Goal: Obtain resource: Download file/media

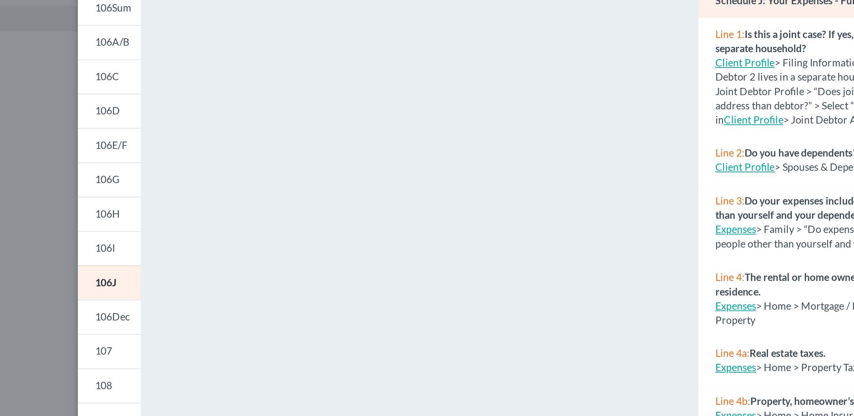
scroll to position [7, 0]
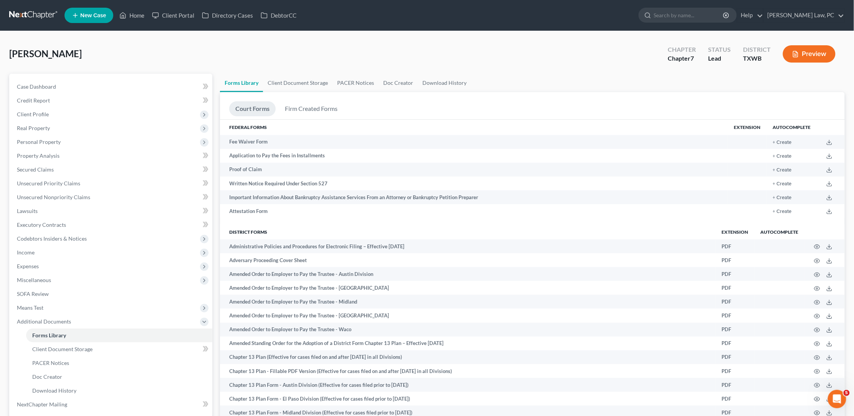
click at [45, 11] on link at bounding box center [33, 15] width 49 height 14
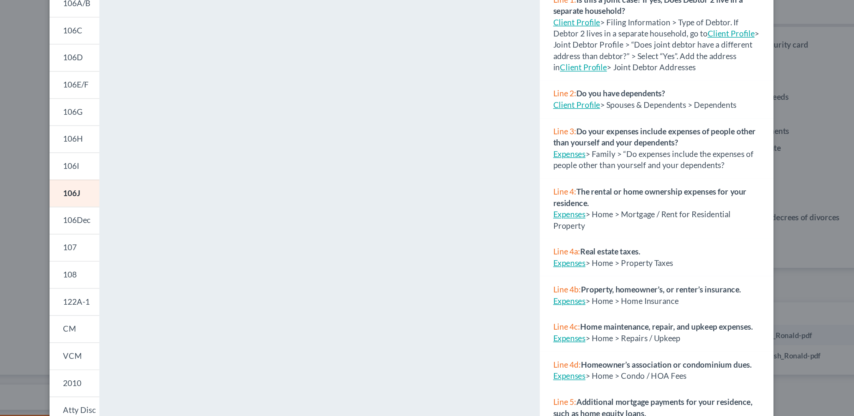
scroll to position [16, 0]
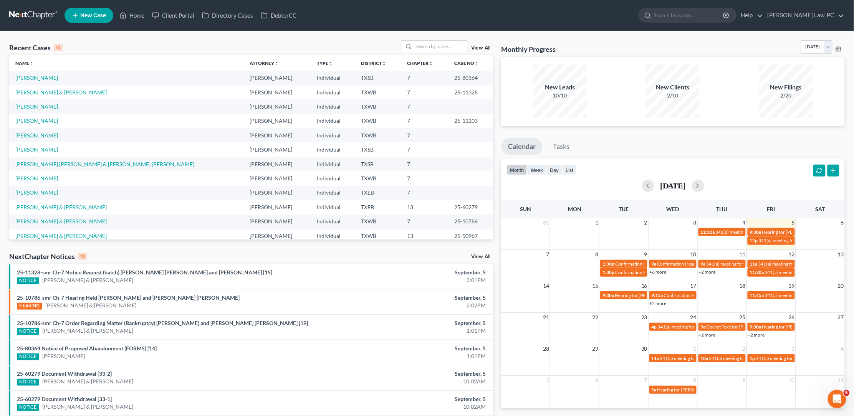
click at [38, 133] on link "Melton, Griselda" at bounding box center [36, 135] width 43 height 7
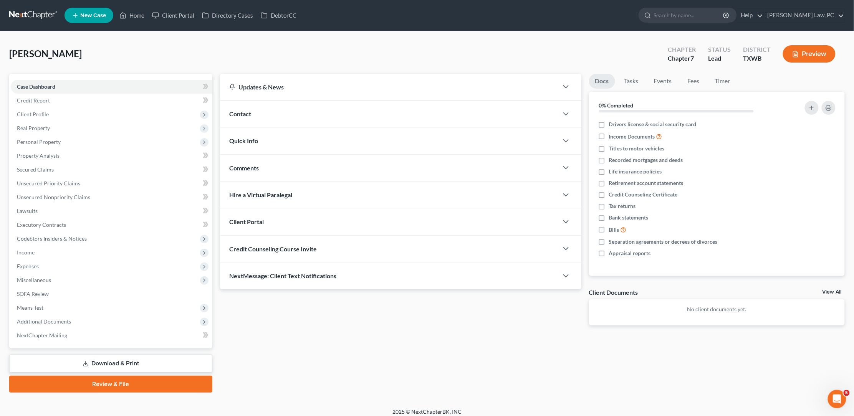
click at [78, 355] on link "Download & Print" at bounding box center [110, 364] width 203 height 18
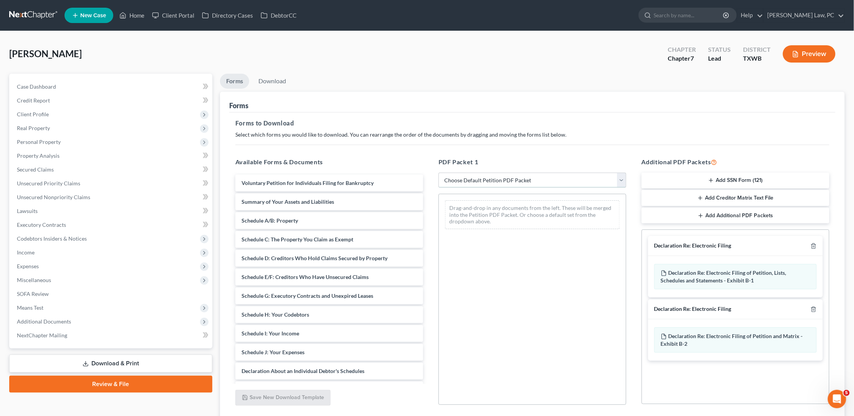
select select "0"
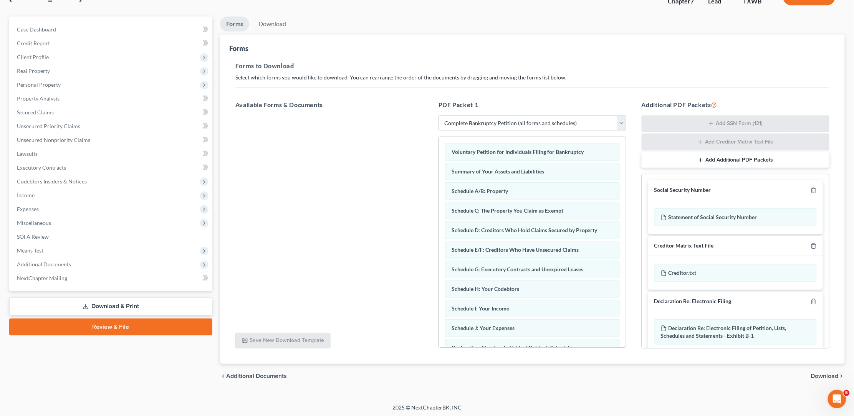
click at [823, 373] on span "Download" at bounding box center [825, 376] width 28 height 6
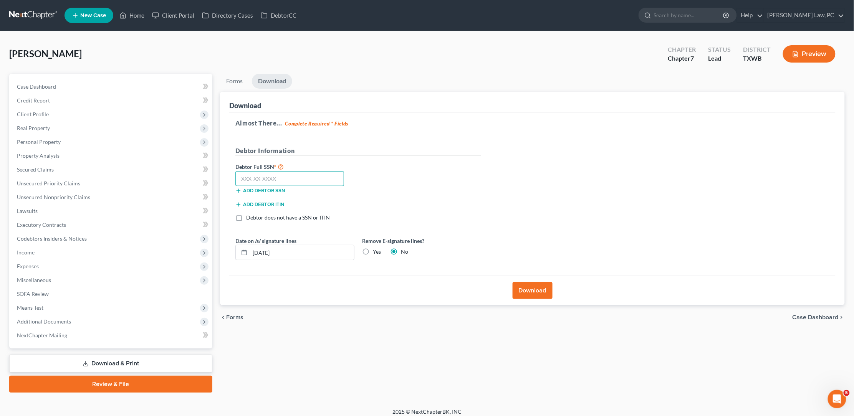
click at [255, 176] on input "text" at bounding box center [289, 178] width 109 height 15
type input "467-41-9132"
click at [529, 282] on button "Download" at bounding box center [533, 290] width 40 height 17
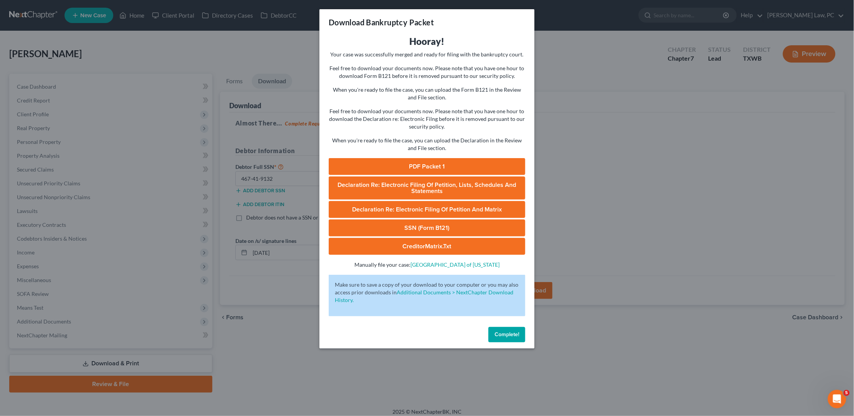
click at [422, 222] on link "SSN (Form B121)" at bounding box center [427, 228] width 197 height 17
click at [445, 162] on link "PDF Packet 1" at bounding box center [427, 166] width 197 height 17
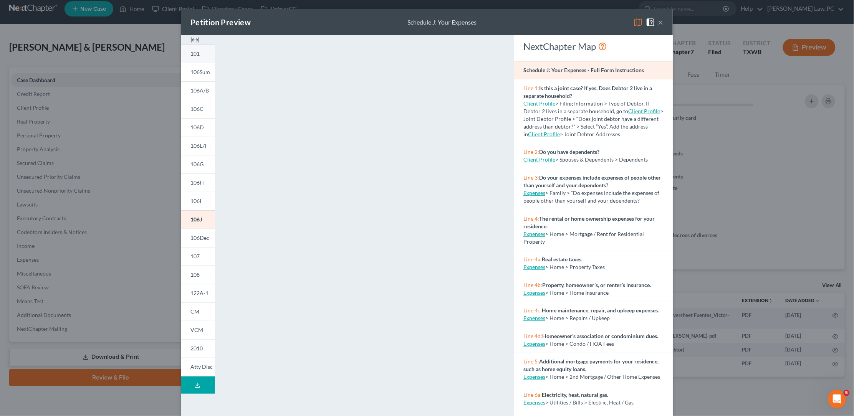
scroll to position [2, 0]
click at [662, 23] on button "×" at bounding box center [660, 22] width 5 height 9
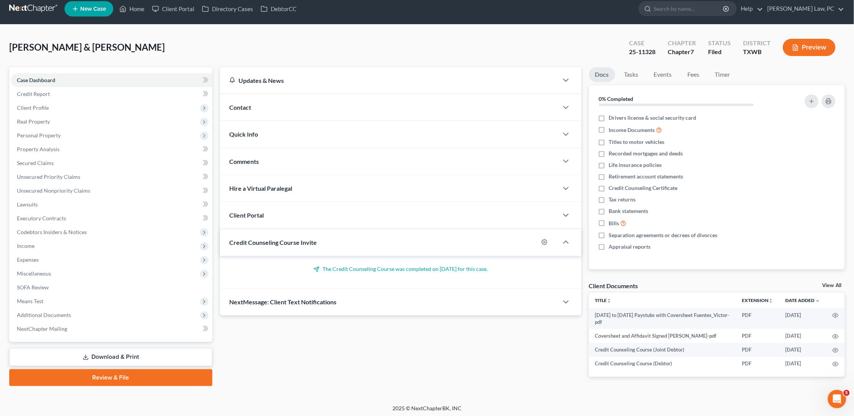
click at [48, 7] on link at bounding box center [33, 9] width 49 height 14
